Goal: Transaction & Acquisition: Purchase product/service

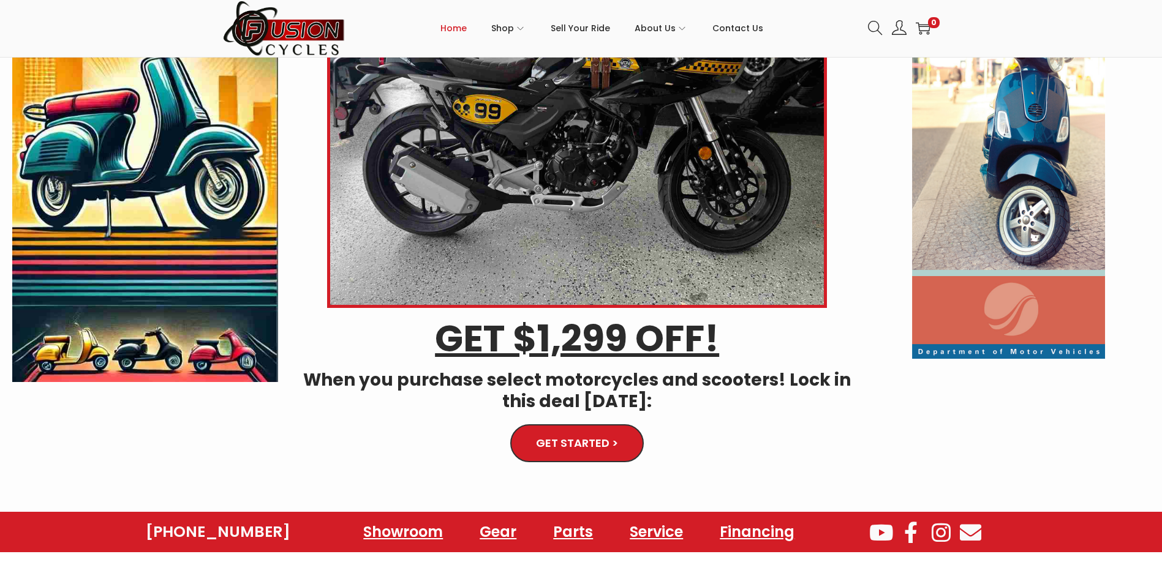
scroll to position [184, 0]
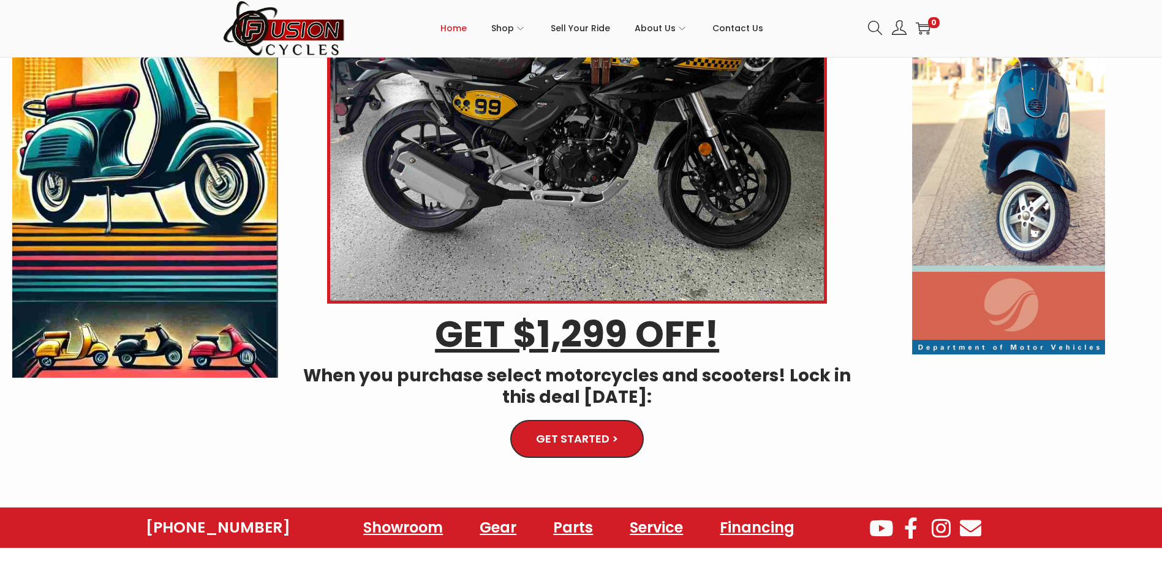
click at [573, 430] on link "GET STARTED >" at bounding box center [576, 439] width 124 height 36
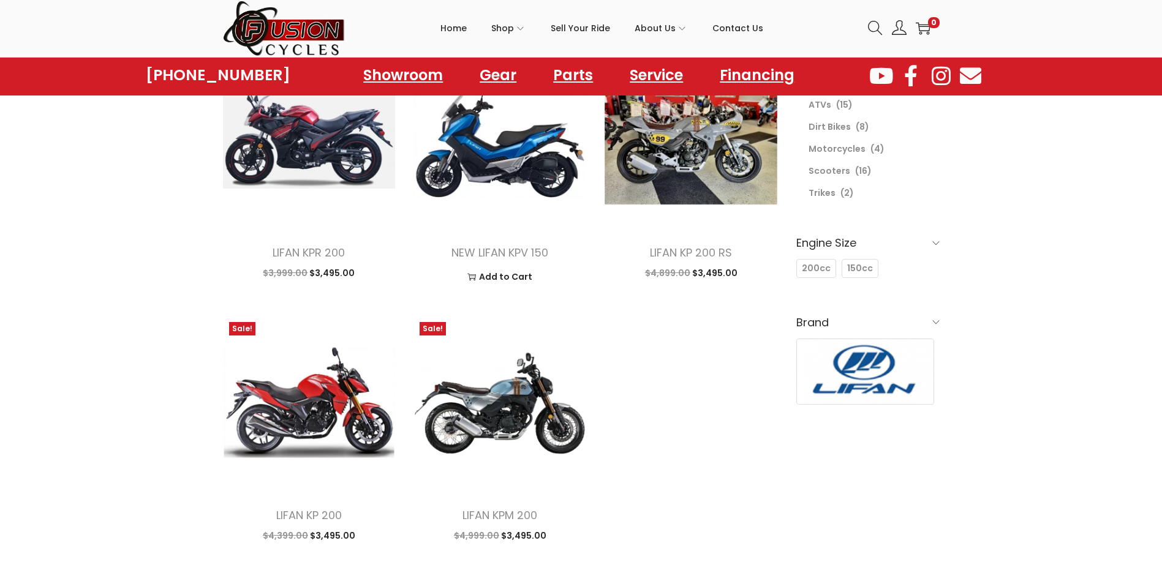
scroll to position [61, 0]
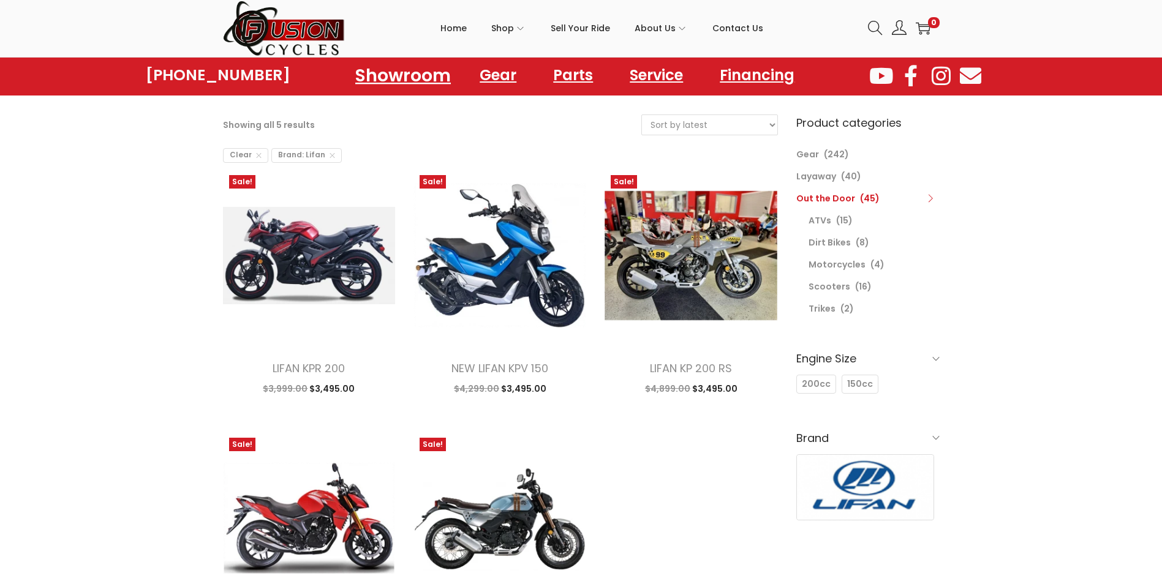
click at [386, 72] on link "Showroom" at bounding box center [402, 75] width 125 height 34
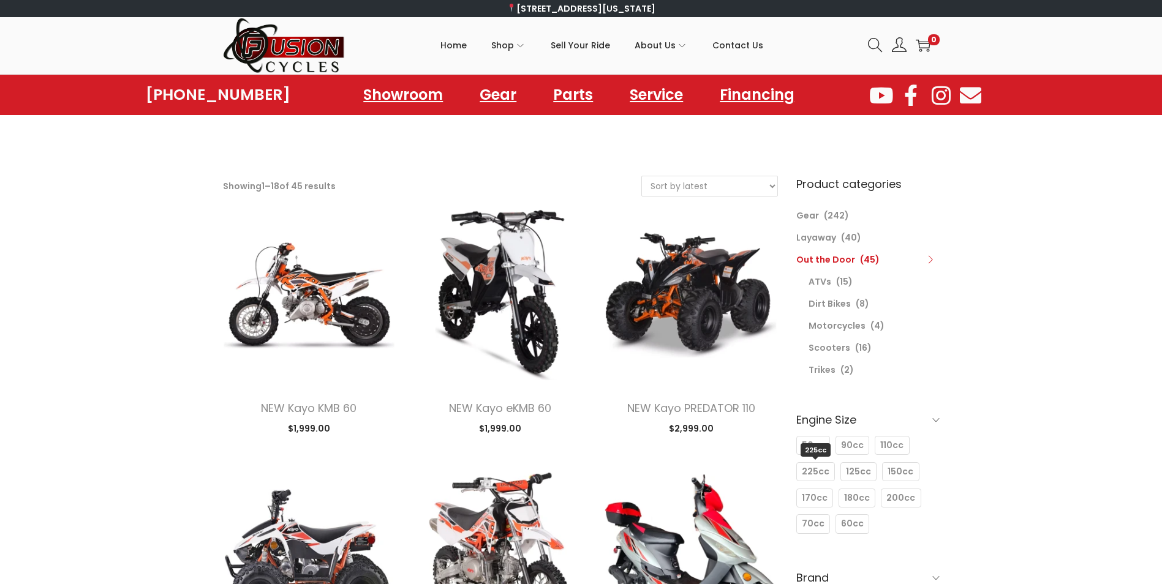
click at [814, 475] on span "225cc" at bounding box center [816, 471] width 28 height 13
click at [814, 475] on div "Engine Size 50cc 50cc 90cc 90cc 110cc 110cc 225cc 225cc 125cc 125cc 150cc 150cc…" at bounding box center [867, 472] width 143 height 134
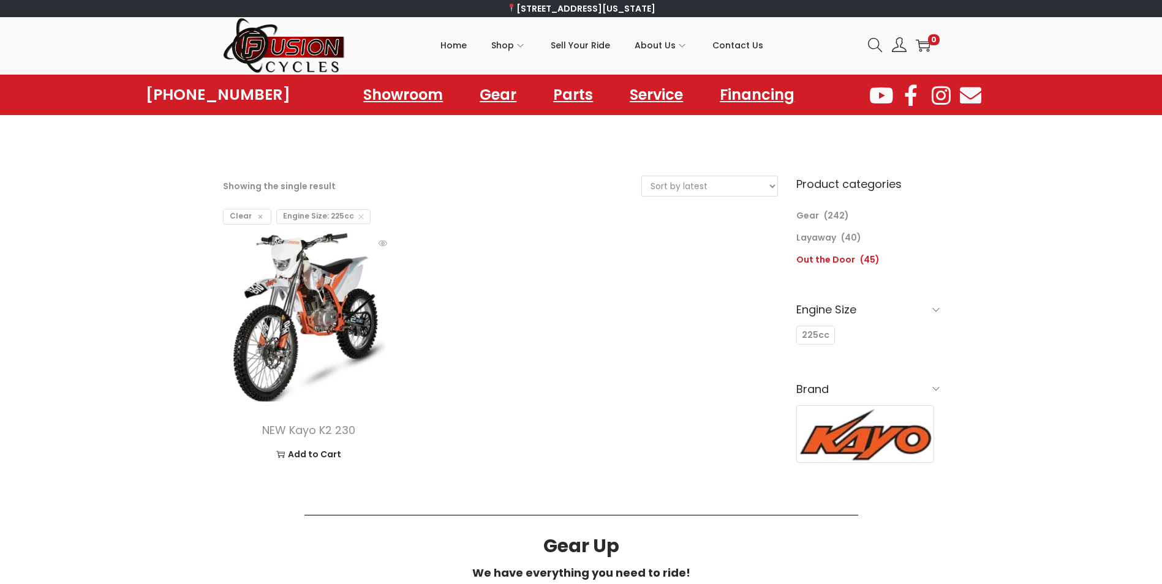
click at [312, 309] on img at bounding box center [309, 317] width 173 height 173
